Goal: Transaction & Acquisition: Book appointment/travel/reservation

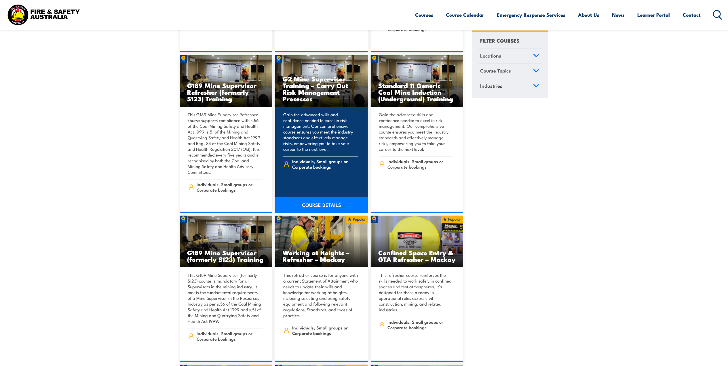
scroll to position [269, 0]
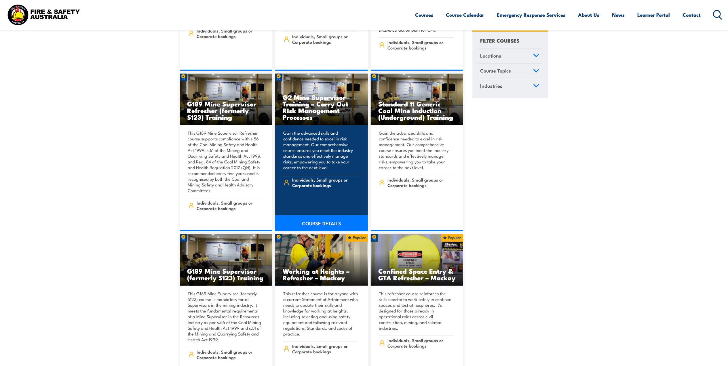
click at [324, 215] on link "COURSE DETAILS" at bounding box center [321, 223] width 93 height 16
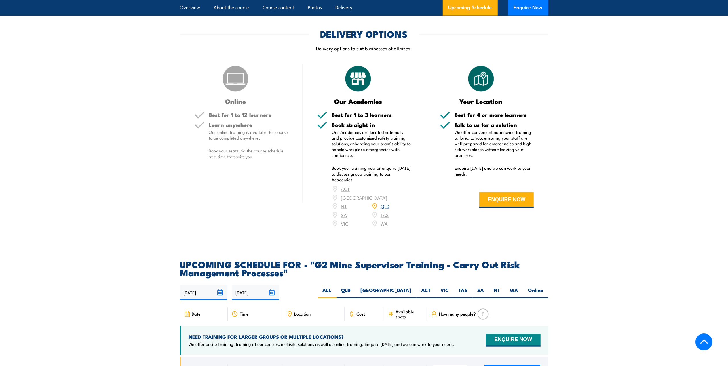
scroll to position [1036, 0]
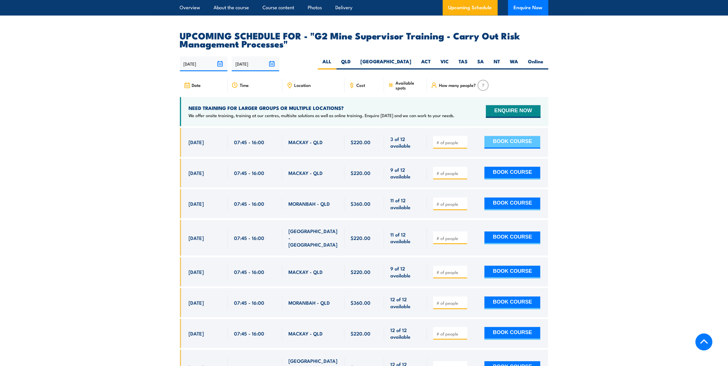
click at [514, 146] on button "BOOK COURSE" at bounding box center [512, 142] width 56 height 13
click at [447, 146] on input "number" at bounding box center [450, 143] width 29 height 6
type input "1"
click at [518, 149] on button "BOOK COURSE" at bounding box center [512, 142] width 56 height 13
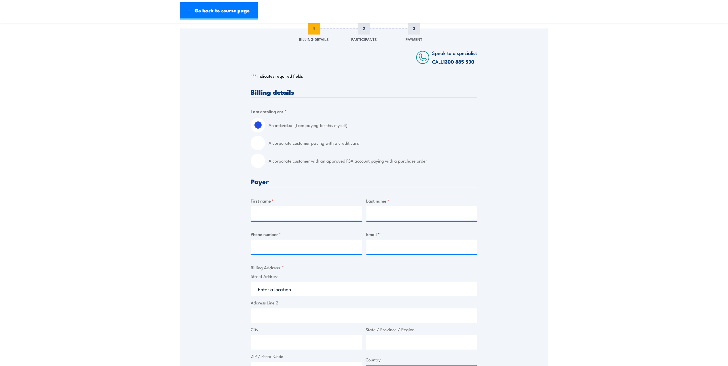
scroll to position [77, 0]
click at [260, 165] on input "A corporate customer with an approved FSA account paying with a purchase order" at bounding box center [258, 160] width 14 height 14
radio input "true"
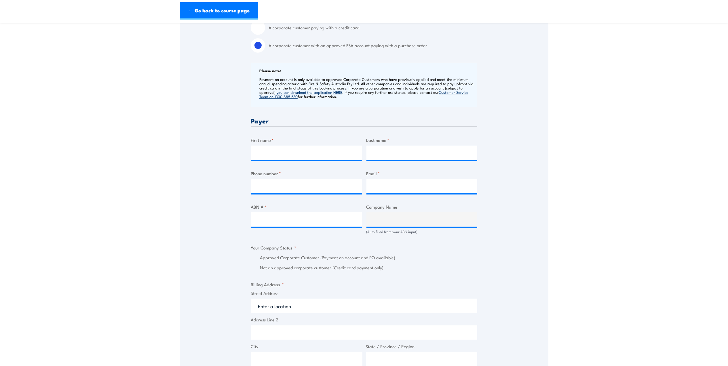
scroll to position [192, 0]
click at [296, 154] on input "First name *" at bounding box center [306, 152] width 111 height 14
type input "Paige"
type input "McKenzie"
type input "49838964"
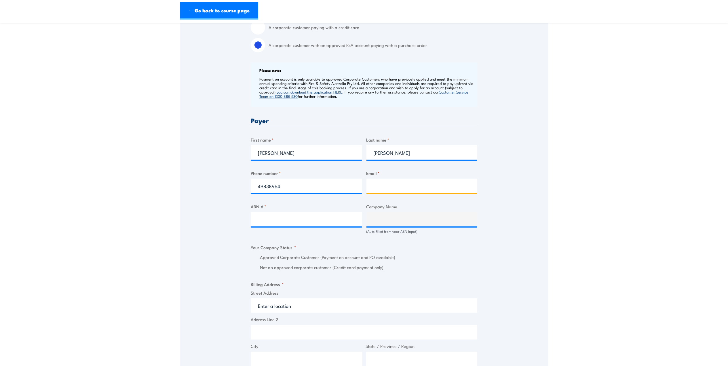
type input "paige.mckenzie@yancoal.com.au"
click at [289, 227] on input "ABN # *" at bounding box center [306, 219] width 111 height 14
click at [661, 120] on section "G2 Mine Supervisor Training - Carry Out Risk Management Processes 28 August 202…" at bounding box center [364, 221] width 728 height 769
click at [320, 227] on input "ABN # *" at bounding box center [306, 219] width 111 height 14
click at [277, 227] on input "ABN # *" at bounding box center [306, 219] width 111 height 14
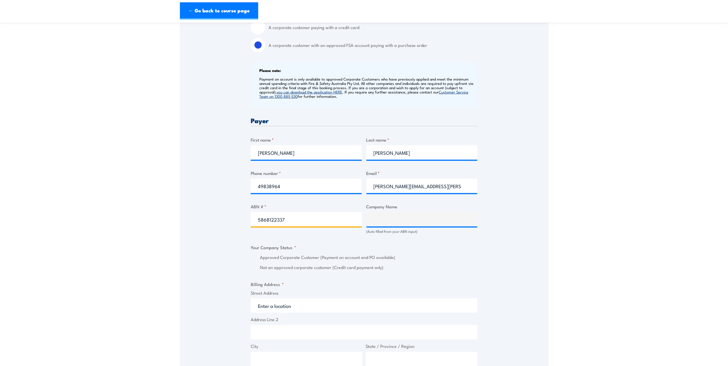
type input "58681223370"
type input "YARRABEE MINING SERVICES PTY LTD"
radio input "true"
drag, startPoint x: 299, startPoint y: 223, endPoint x: 87, endPoint y: 224, distance: 212.2
click at [87, 224] on section "G2 Mine Supervisor Training - Carry Out Risk Management Processes 28 August 202…" at bounding box center [364, 221] width 728 height 769
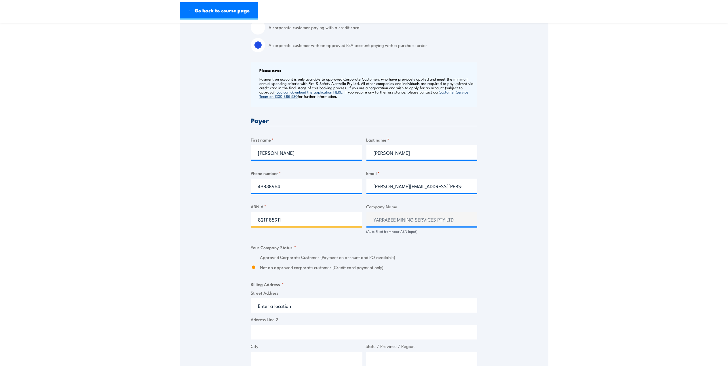
type input "82111859119"
type input "YANCOAL AUSTRALIA LTD"
click at [524, 234] on div "Speak to a specialist CALL 1300 885 530 CALL 1300 885 530 " * " indicates requi…" at bounding box center [364, 240] width 368 height 655
click at [328, 226] on input "82111859119" at bounding box center [306, 219] width 111 height 14
drag, startPoint x: 323, startPoint y: 222, endPoint x: 115, endPoint y: 223, distance: 208.1
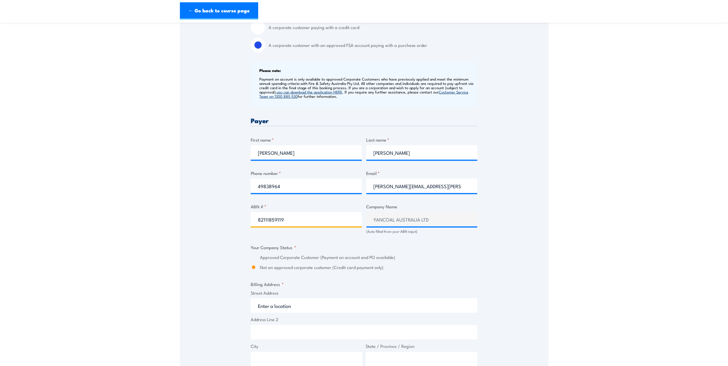
click at [115, 223] on section "G2 Mine Supervisor Training - Carry Out Risk Management Processes 28 August 202…" at bounding box center [364, 221] width 728 height 769
type input "35609452039"
type input "YANCOAL MINING SERVICES PTY LTD"
type input "35609452039"
drag, startPoint x: 659, startPoint y: 150, endPoint x: 655, endPoint y: 136, distance: 13.9
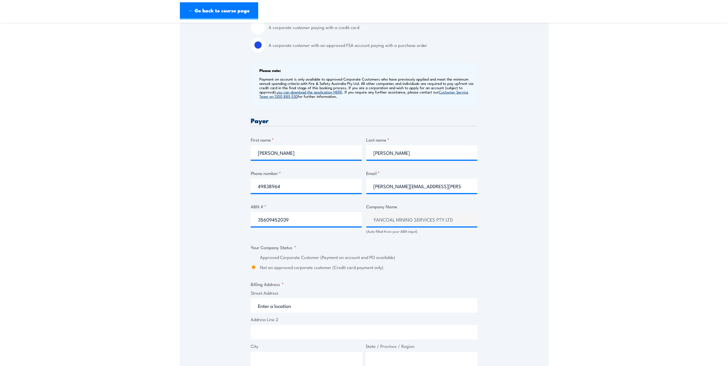
click at [657, 147] on section "G2 Mine Supervisor Training - Carry Out Risk Management Processes 28 August 202…" at bounding box center [364, 221] width 728 height 769
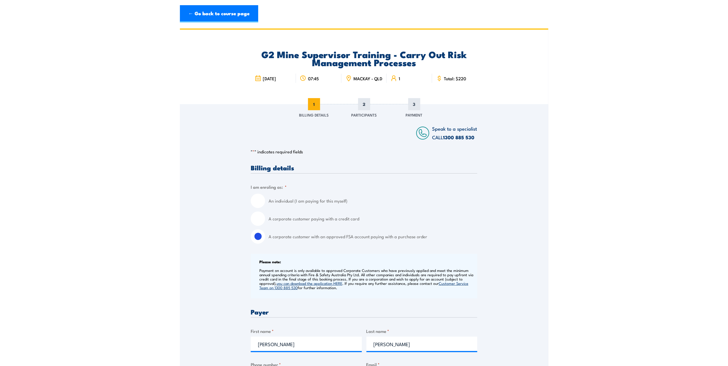
scroll to position [0, 0]
click at [223, 15] on link "← Go back to course page" at bounding box center [219, 13] width 78 height 17
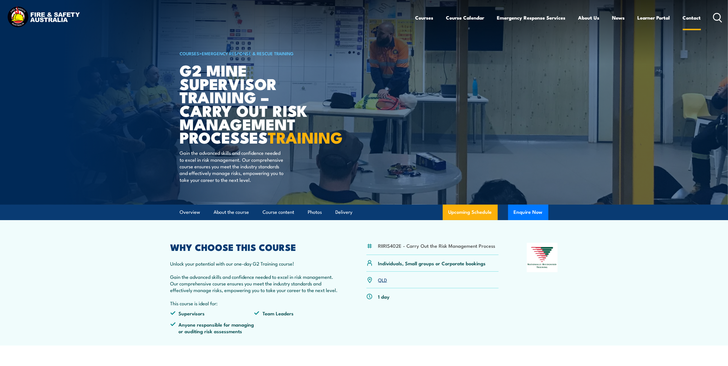
click at [689, 16] on link "Contact" at bounding box center [692, 17] width 18 height 15
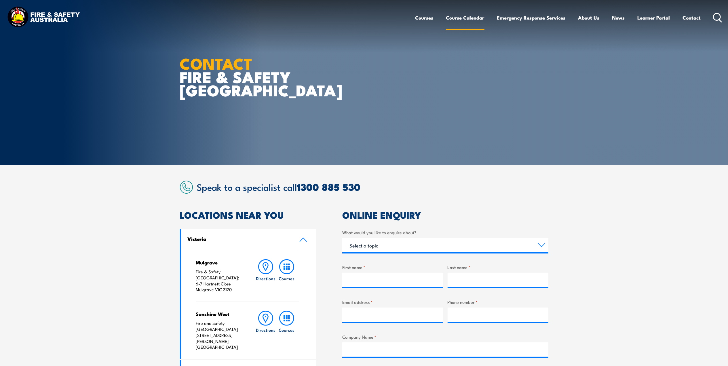
click at [464, 19] on link "Course Calendar" at bounding box center [465, 17] width 38 height 15
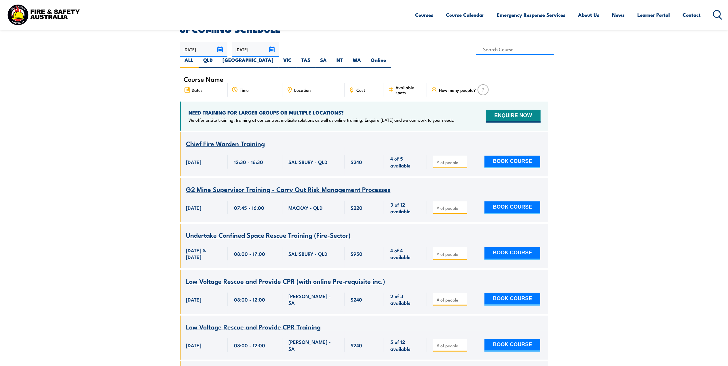
scroll to position [192, 0]
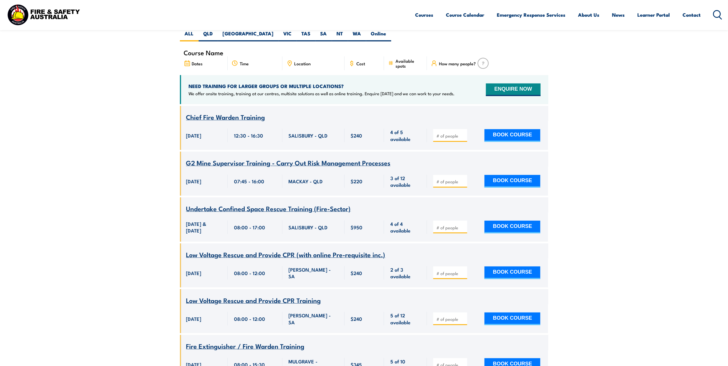
click at [446, 179] on input "number" at bounding box center [450, 182] width 29 height 6
type input "1"
click at [522, 175] on button "BOOK COURSE" at bounding box center [512, 181] width 56 height 13
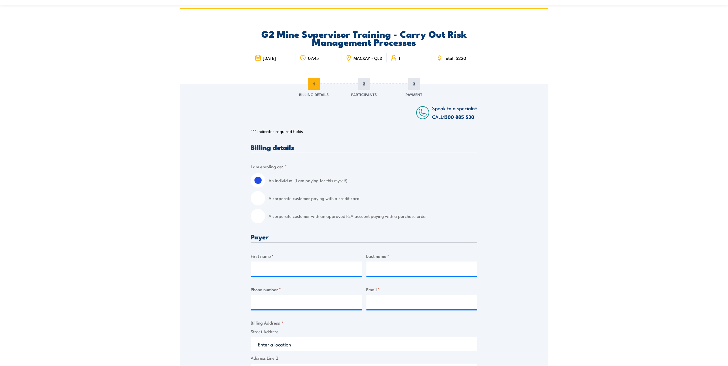
scroll to position [38, 0]
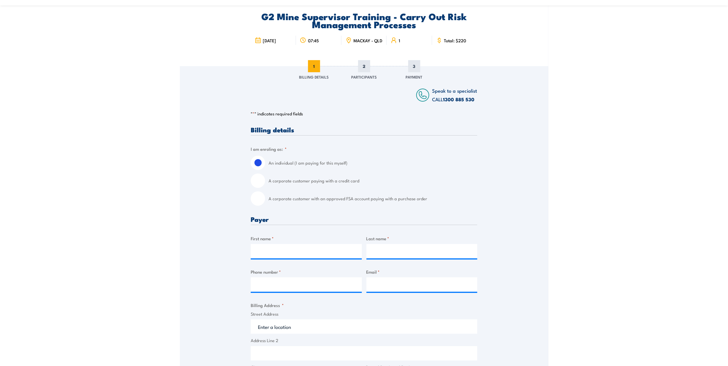
click at [261, 205] on input "A corporate customer with an approved FSA account paying with a purchase order" at bounding box center [258, 198] width 14 height 14
radio input "true"
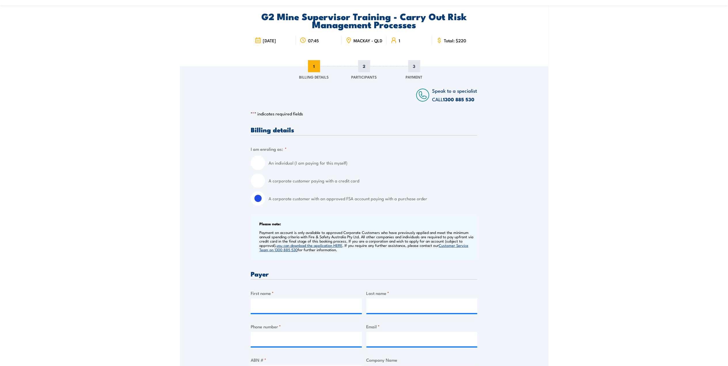
click at [327, 248] on link "you can download the application HERE" at bounding box center [310, 245] width 66 height 5
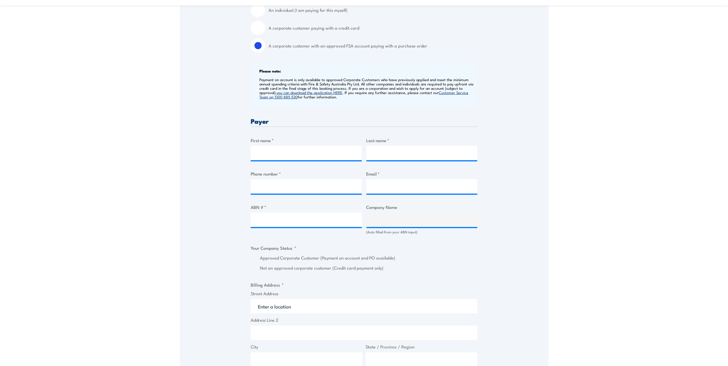
scroll to position [192, 0]
